Goal: Task Accomplishment & Management: Use online tool/utility

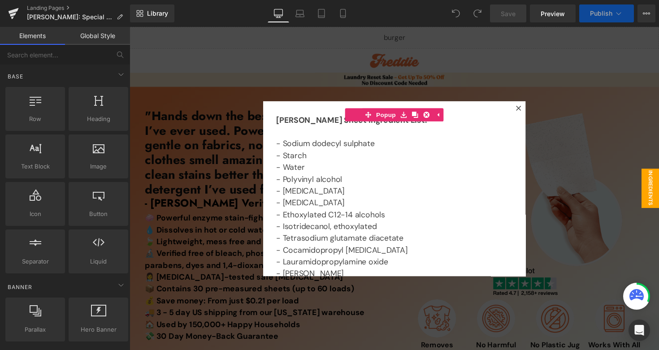
click at [246, 170] on div at bounding box center [400, 192] width 542 height 331
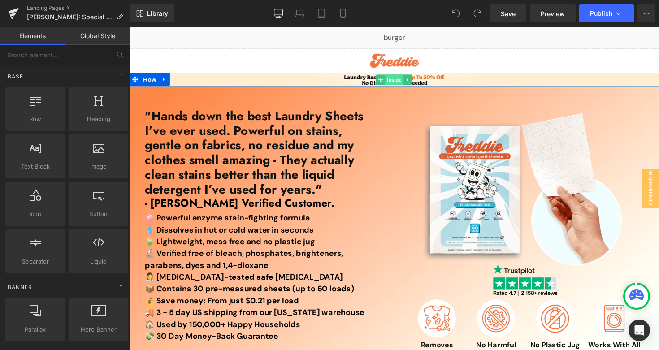
click at [397, 80] on span "Image" at bounding box center [400, 81] width 19 height 11
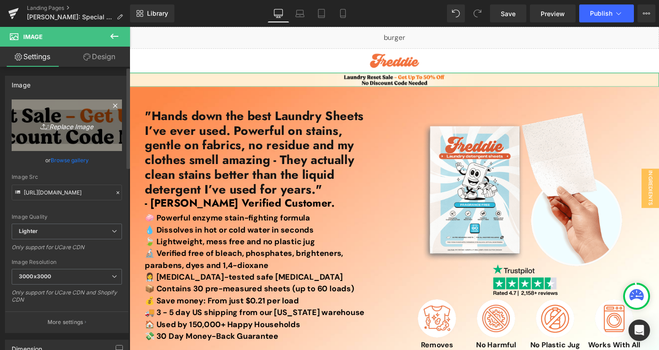
click at [84, 131] on link "Replace Image" at bounding box center [67, 125] width 110 height 52
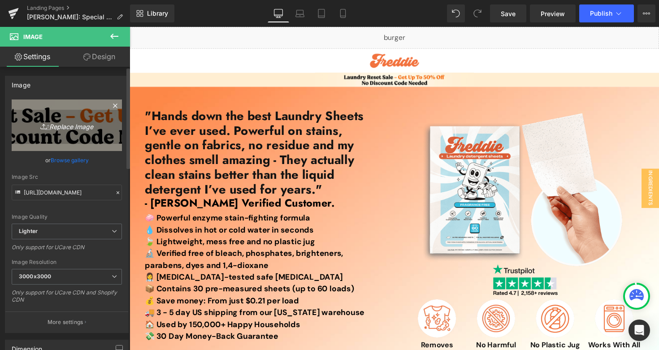
type input "C:\fakepath\Prime Day Top Banner (4).jpg"
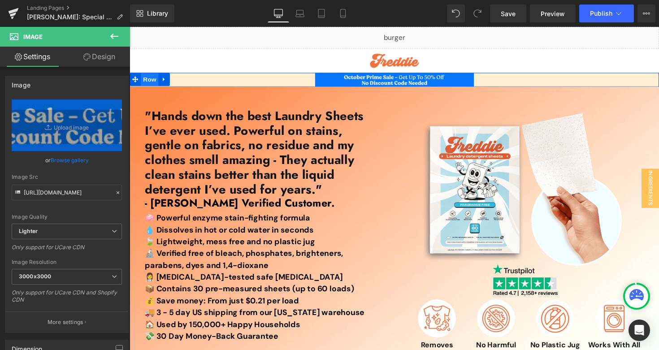
click at [150, 80] on span "Row" at bounding box center [150, 80] width 18 height 13
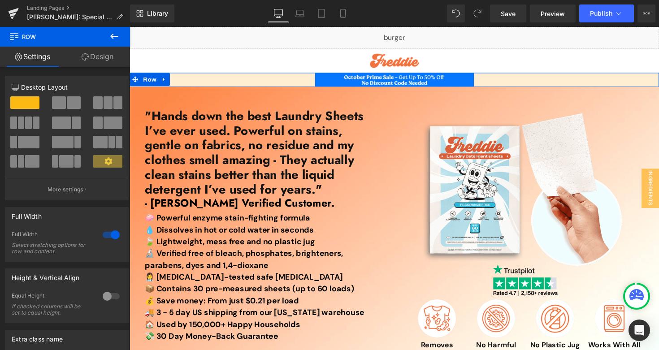
click at [147, 84] on span "Row" at bounding box center [150, 80] width 18 height 13
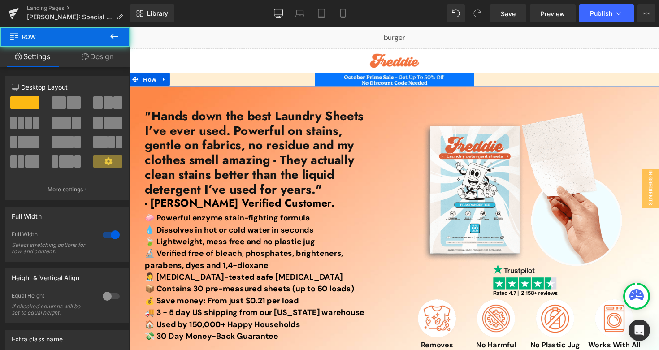
click at [103, 58] on link "Design" at bounding box center [97, 57] width 65 height 20
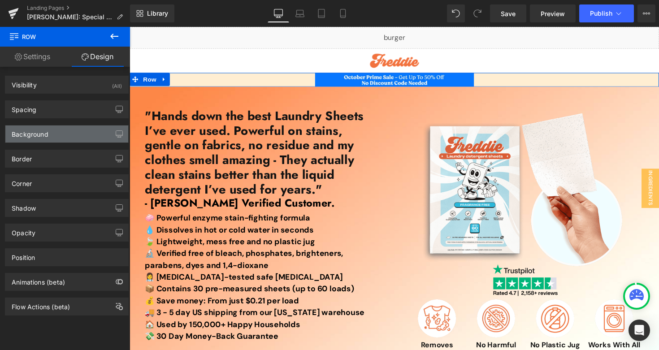
click at [39, 136] on div "Background" at bounding box center [30, 131] width 37 height 13
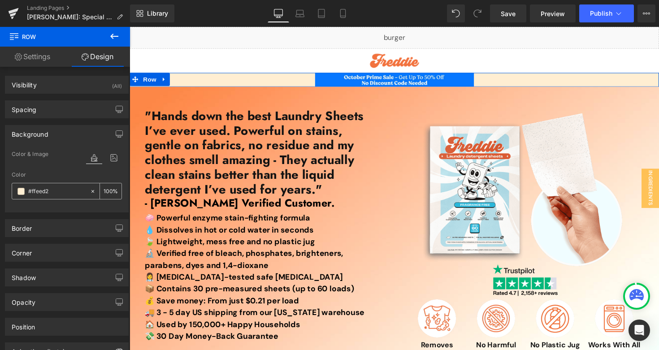
click at [68, 194] on input "text" at bounding box center [56, 191] width 57 height 10
paste input "0478ff"
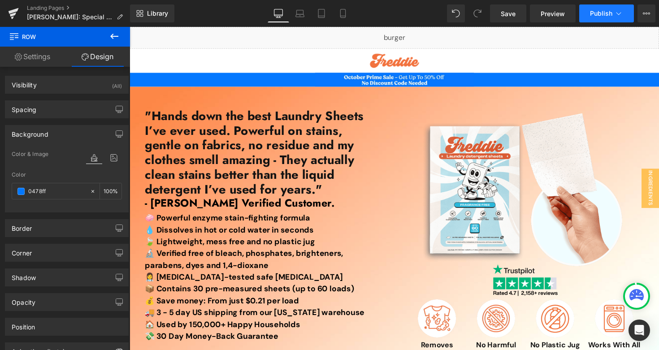
type input "0478ff"
click at [585, 14] on button "Publish" at bounding box center [606, 13] width 55 height 18
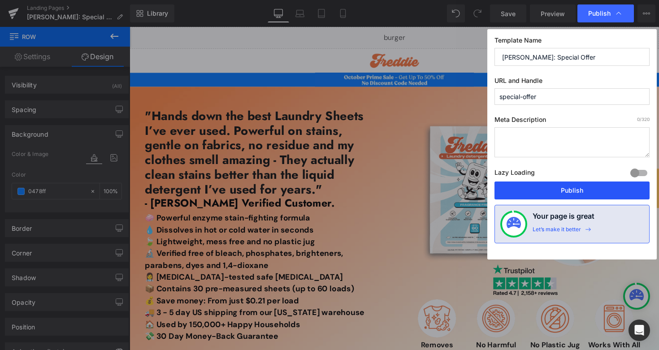
click at [503, 191] on button "Publish" at bounding box center [571, 190] width 155 height 18
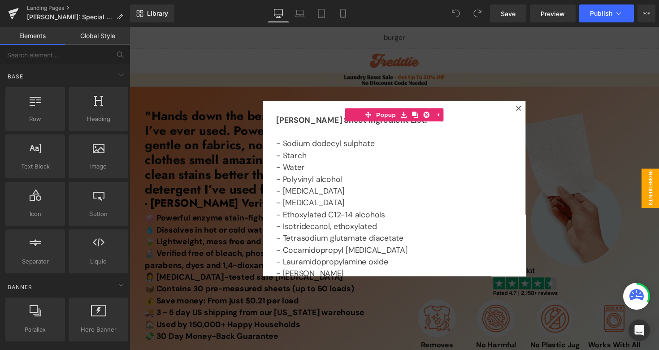
click at [404, 87] on div at bounding box center [400, 192] width 542 height 331
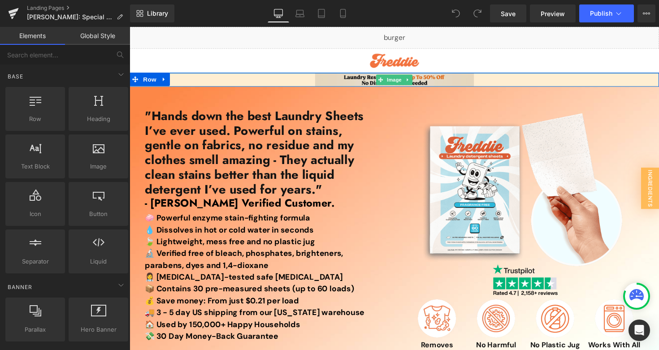
click at [396, 82] on span "Image" at bounding box center [400, 81] width 19 height 11
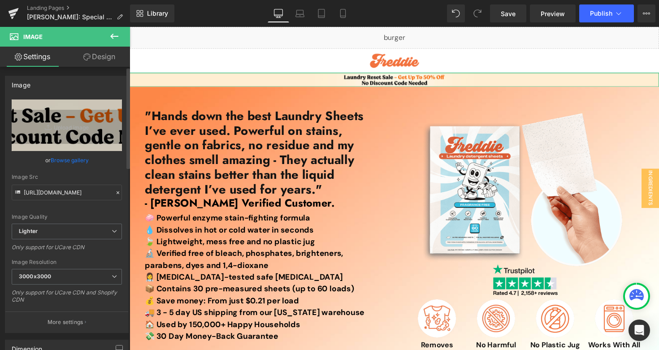
click at [57, 160] on link "Browse gallery" at bounding box center [70, 160] width 38 height 16
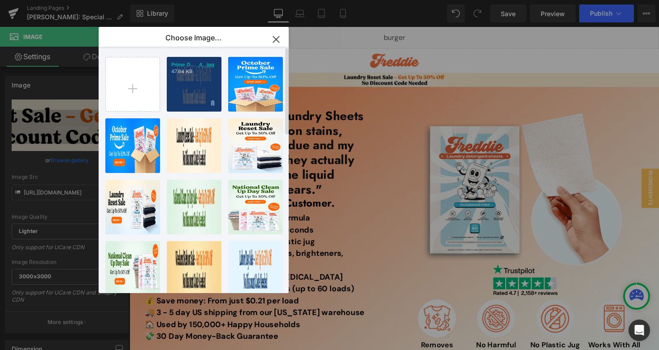
click at [197, 76] on div "Prime D... _4_.jpg 47.64 KB" at bounding box center [194, 84] width 55 height 55
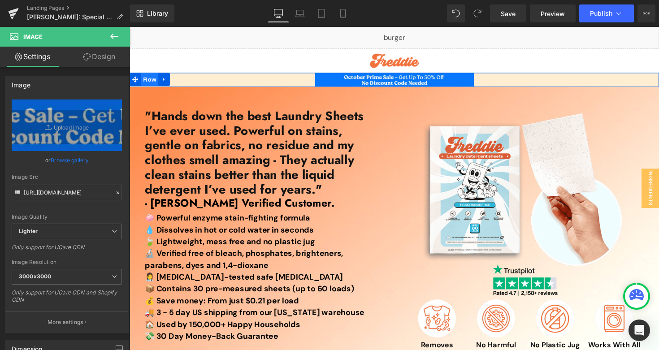
click at [148, 80] on span "Row" at bounding box center [150, 80] width 18 height 13
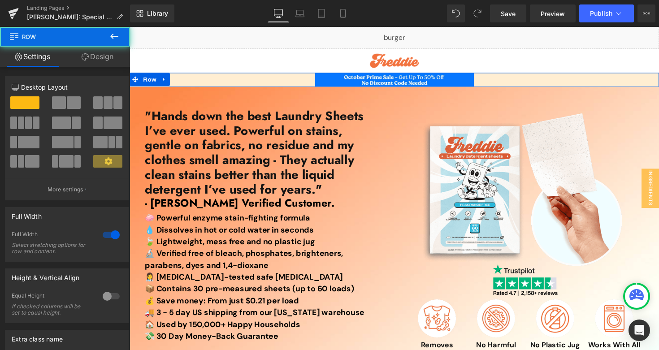
click at [108, 55] on link "Design" at bounding box center [97, 57] width 65 height 20
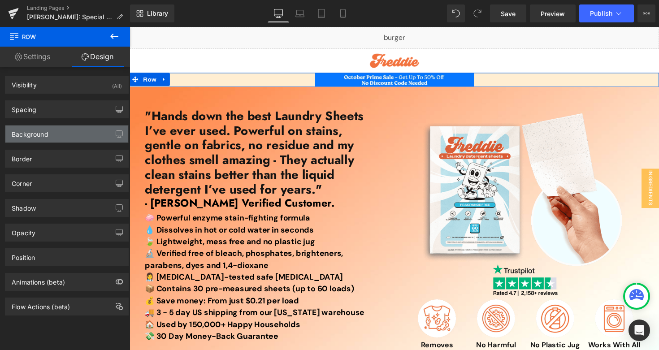
click at [64, 138] on div "Background" at bounding box center [66, 133] width 123 height 17
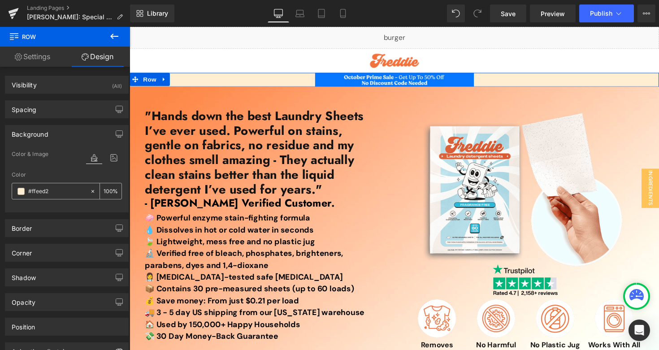
click at [67, 193] on input "#ffeed2" at bounding box center [56, 191] width 57 height 10
paste input "0478ff"
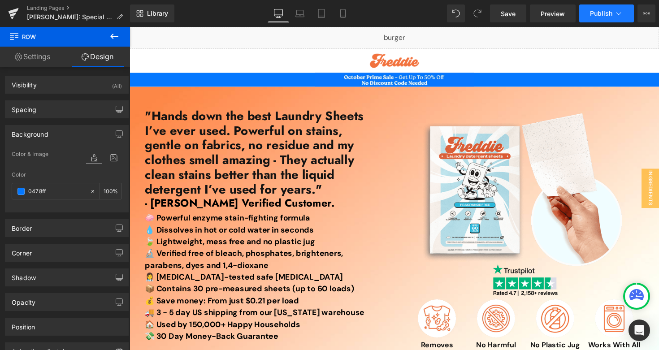
type input "0478ff"
click at [598, 18] on button "Publish" at bounding box center [606, 13] width 55 height 18
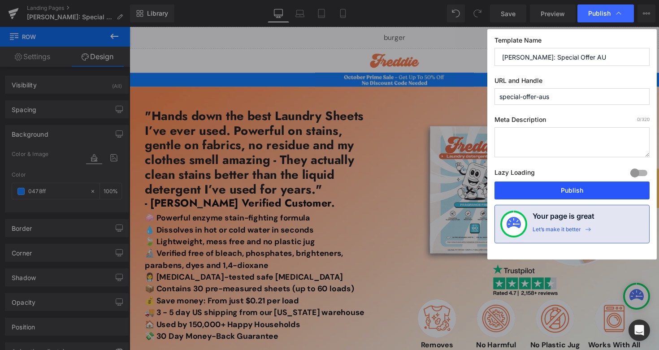
click at [511, 189] on button "Publish" at bounding box center [571, 190] width 155 height 18
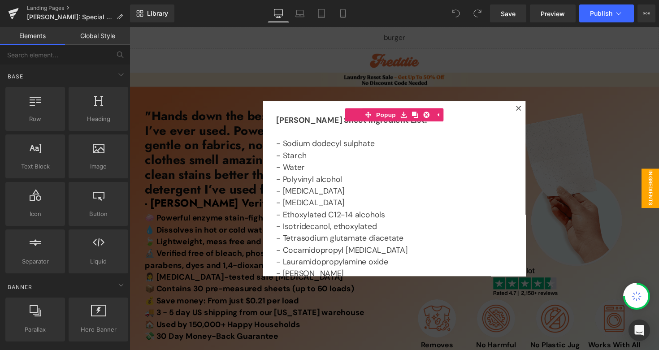
click at [373, 73] on div at bounding box center [400, 192] width 542 height 331
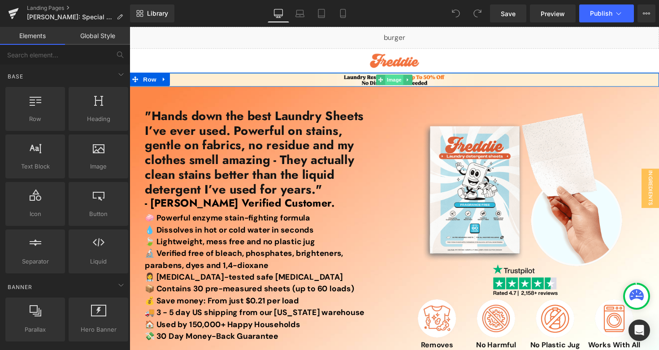
click at [396, 84] on span "Image" at bounding box center [400, 81] width 19 height 11
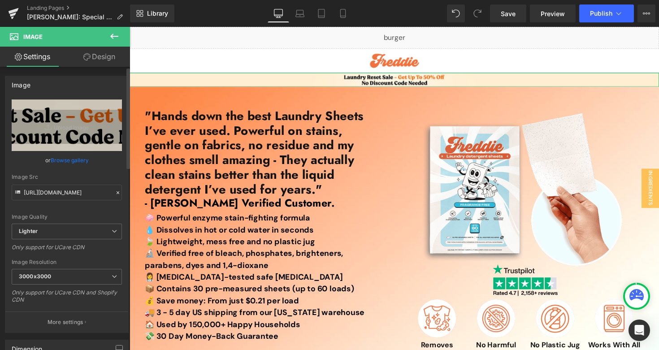
click at [68, 158] on link "Browse gallery" at bounding box center [70, 160] width 38 height 16
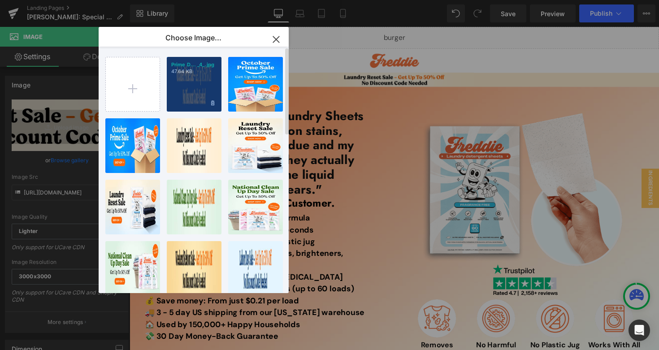
click at [210, 87] on div "Prime D... _4_.jpg 47.64 KB" at bounding box center [194, 84] width 55 height 55
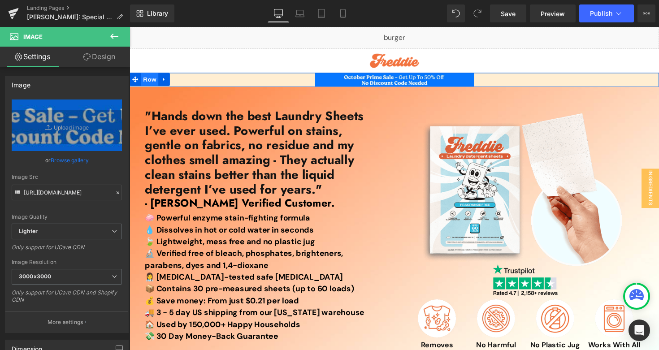
click at [146, 78] on span "Row" at bounding box center [150, 80] width 18 height 13
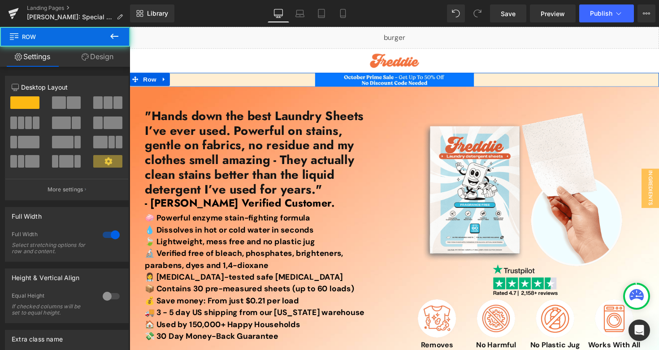
click at [98, 60] on link "Design" at bounding box center [97, 57] width 65 height 20
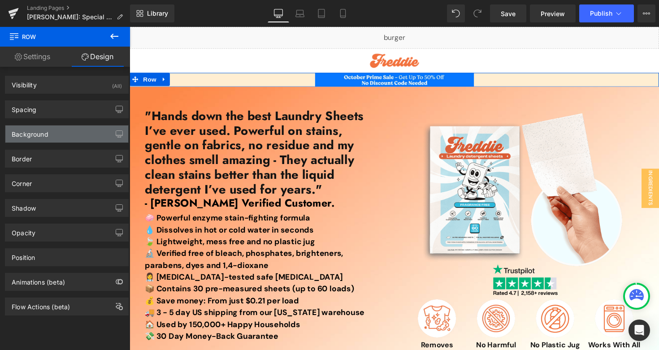
click at [61, 128] on div "Background" at bounding box center [66, 133] width 123 height 17
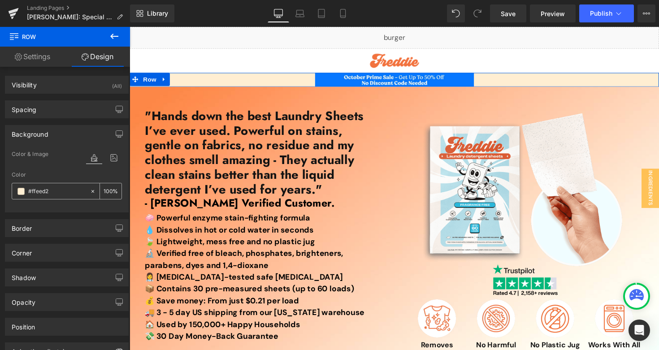
click at [57, 194] on input "#ffeed2" at bounding box center [56, 191] width 57 height 10
paste input "0478ff"
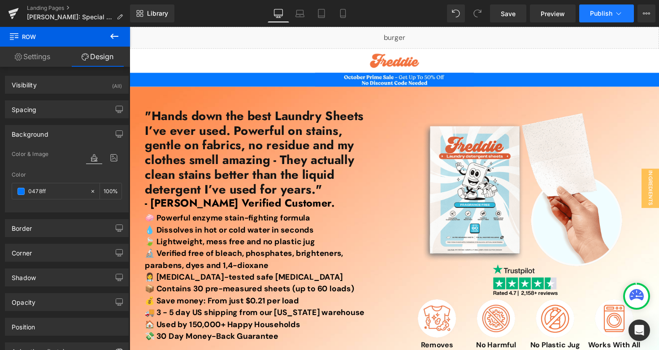
type input "0478ff"
click at [600, 19] on button "Publish" at bounding box center [606, 13] width 55 height 18
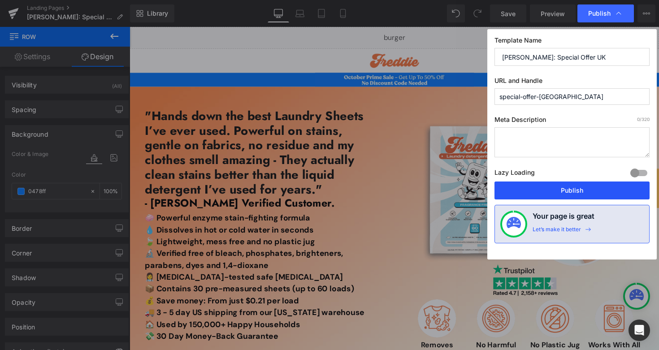
click at [524, 191] on button "Publish" at bounding box center [571, 190] width 155 height 18
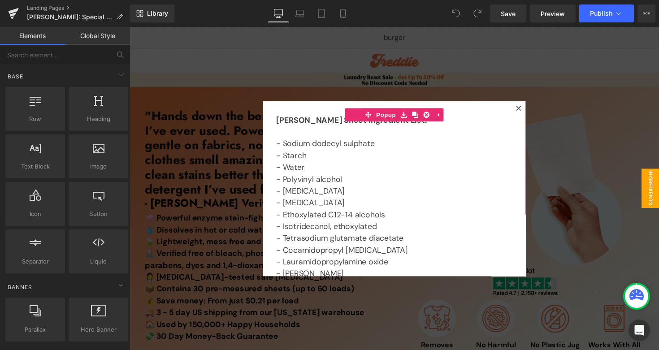
click at [391, 76] on div at bounding box center [400, 192] width 542 height 331
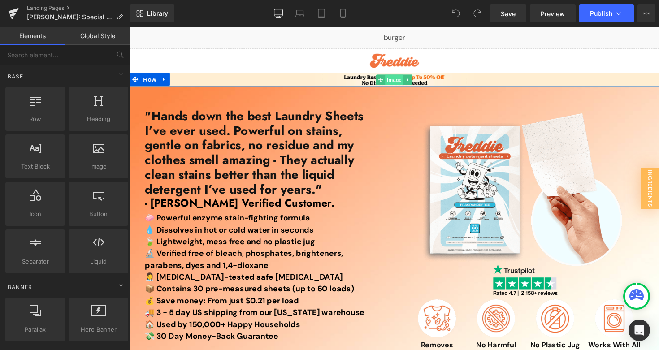
click at [404, 83] on span "Image" at bounding box center [400, 81] width 19 height 11
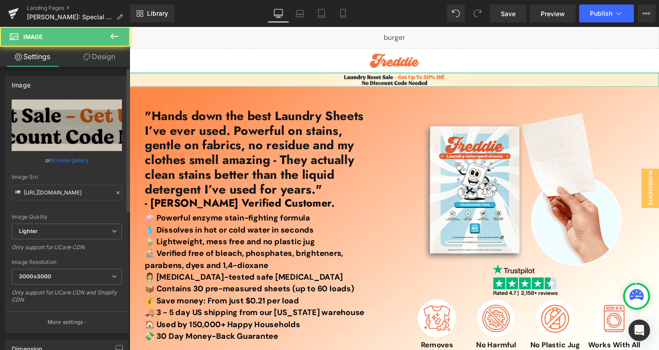
click at [75, 156] on link "Browse gallery" at bounding box center [70, 160] width 38 height 16
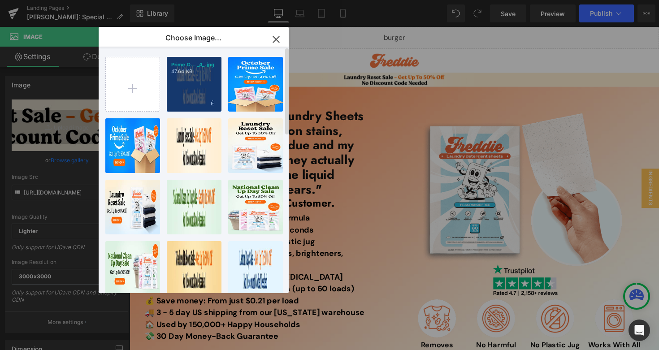
click at [198, 77] on div "Prime D... _4_.jpg 47.64 KB" at bounding box center [194, 84] width 55 height 55
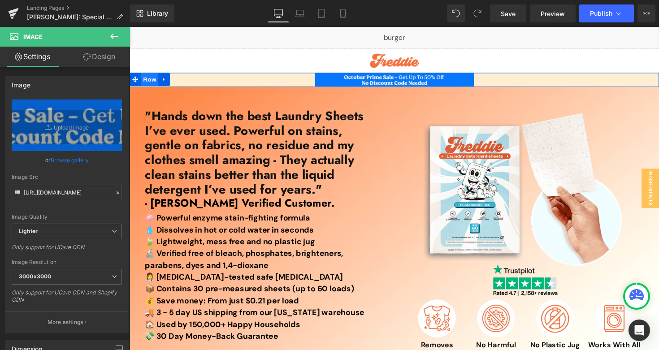
click at [152, 76] on span "Row" at bounding box center [150, 80] width 18 height 13
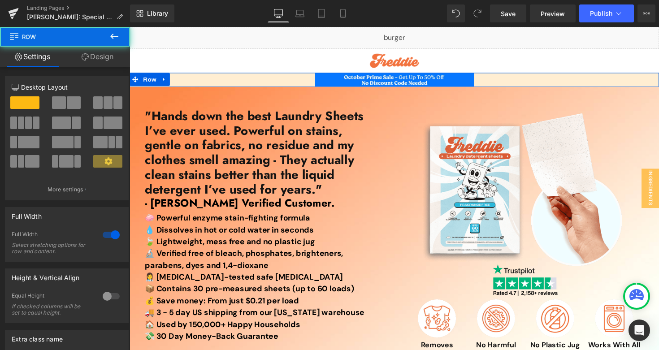
click at [101, 61] on link "Design" at bounding box center [97, 57] width 65 height 20
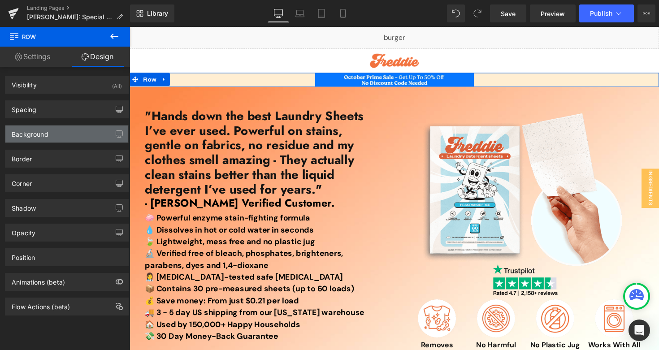
click at [63, 138] on div "Background" at bounding box center [66, 133] width 123 height 17
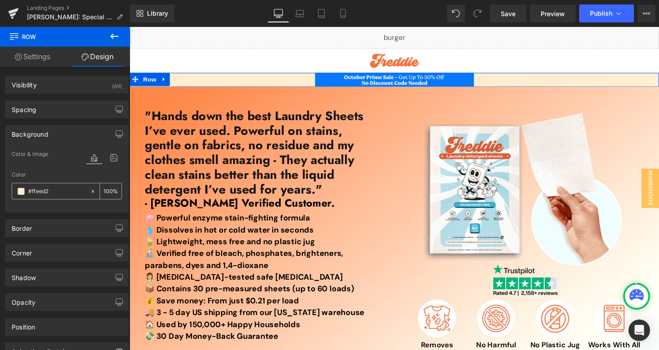
click at [63, 192] on input "#ffeed2" at bounding box center [56, 191] width 57 height 10
paste input "0478ff"
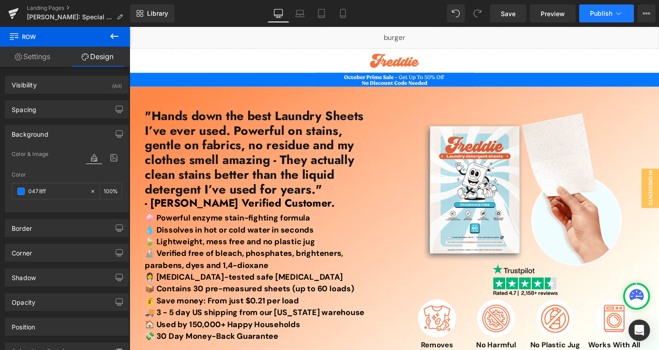
type input "0478ff"
click at [608, 16] on span "Publish" at bounding box center [601, 13] width 22 height 7
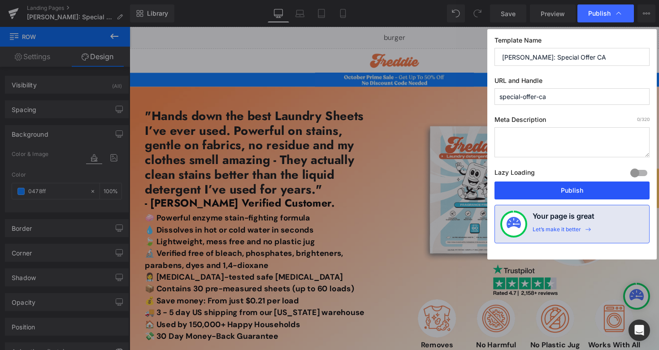
click at [507, 196] on button "Publish" at bounding box center [571, 190] width 155 height 18
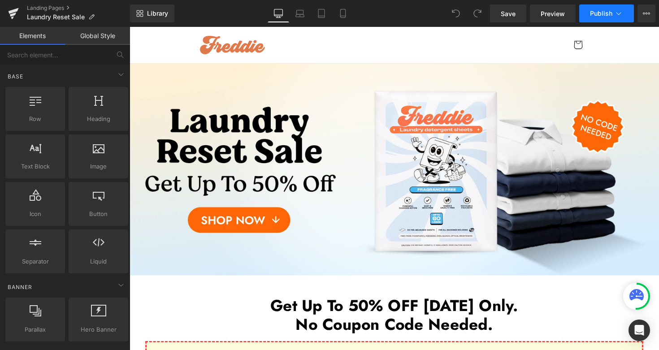
click at [580, 17] on button "Publish" at bounding box center [606, 13] width 55 height 18
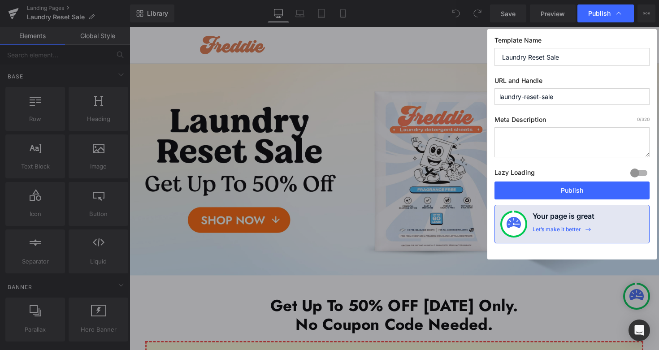
click at [588, 98] on input "laundry-reset-sale" at bounding box center [571, 96] width 155 height 17
type input "laundry-reset-sale-d"
click at [530, 190] on button "Publish" at bounding box center [571, 190] width 155 height 18
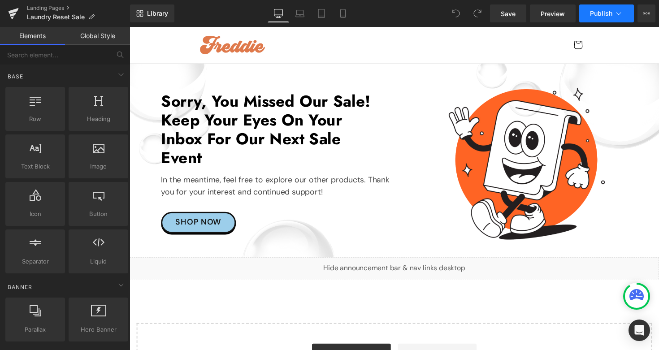
click at [590, 12] on span "Publish" at bounding box center [601, 13] width 22 height 7
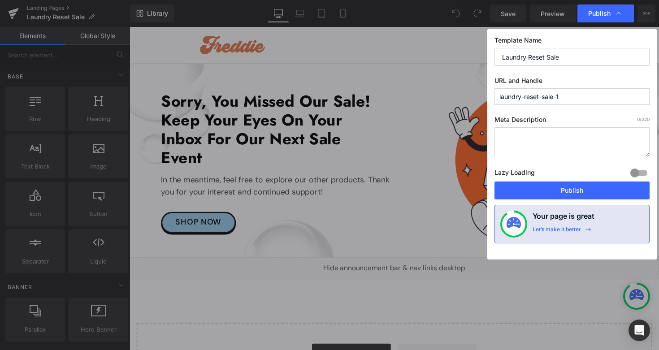
click at [577, 97] on input "laundry-reset-sale-1" at bounding box center [571, 96] width 155 height 17
type input "laundry-reset-sale"
click at [510, 196] on button "Publish" at bounding box center [571, 190] width 155 height 18
